Goal: Check status: Check status

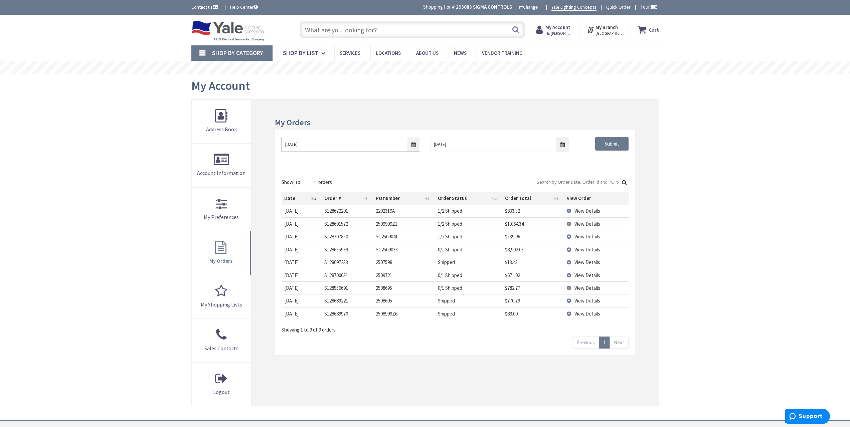
click at [410, 150] on input "[DATE]" at bounding box center [351, 144] width 139 height 15
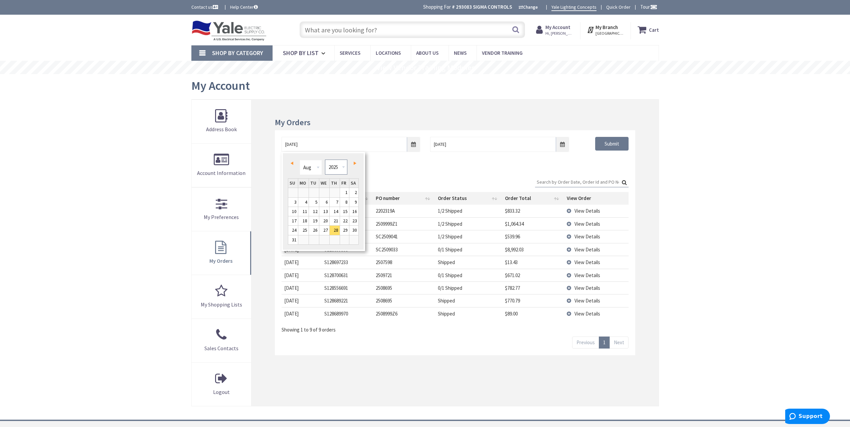
click at [346, 168] on select "1980 1981 1982 1983 1984 1985 1986 1987 1988 1989 1990 1991 1992 1993 1994 1995…" at bounding box center [336, 167] width 22 height 15
type input "[DATE]"
click at [601, 165] on div "[DATE] [DATE] Submit" at bounding box center [455, 150] width 360 height 40
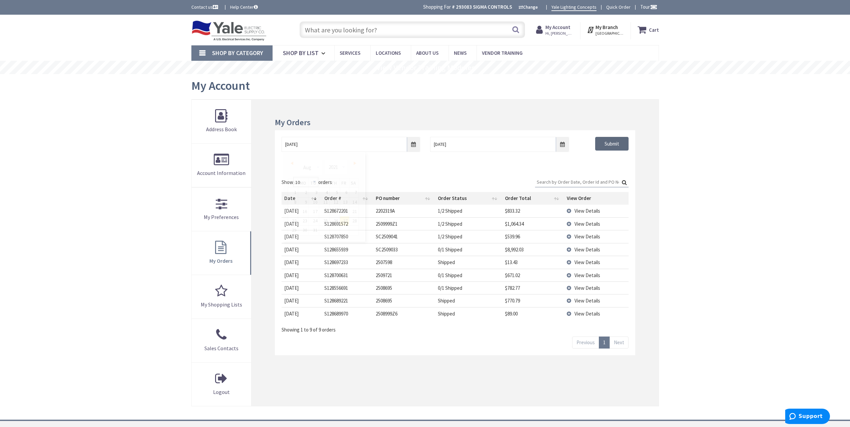
click at [611, 144] on input "Submit" at bounding box center [611, 144] width 33 height 14
